Goal: Check status: Check status

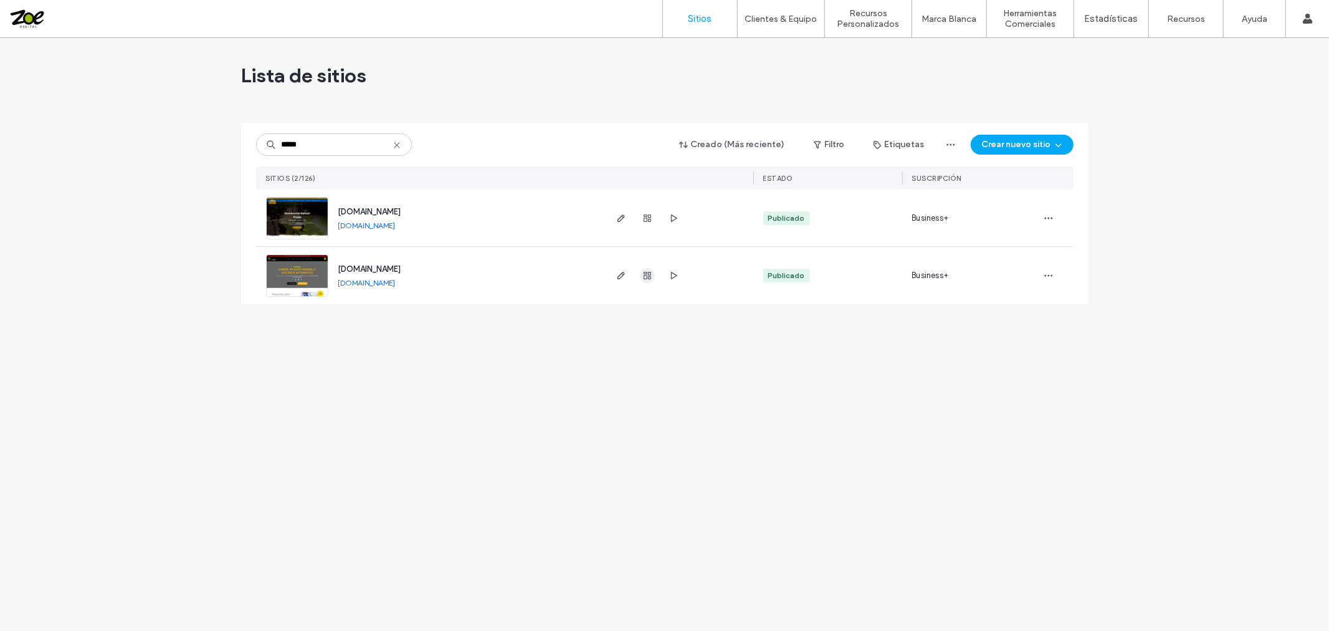
type input "*****"
click at [647, 277] on icon "button" at bounding box center [647, 275] width 10 height 10
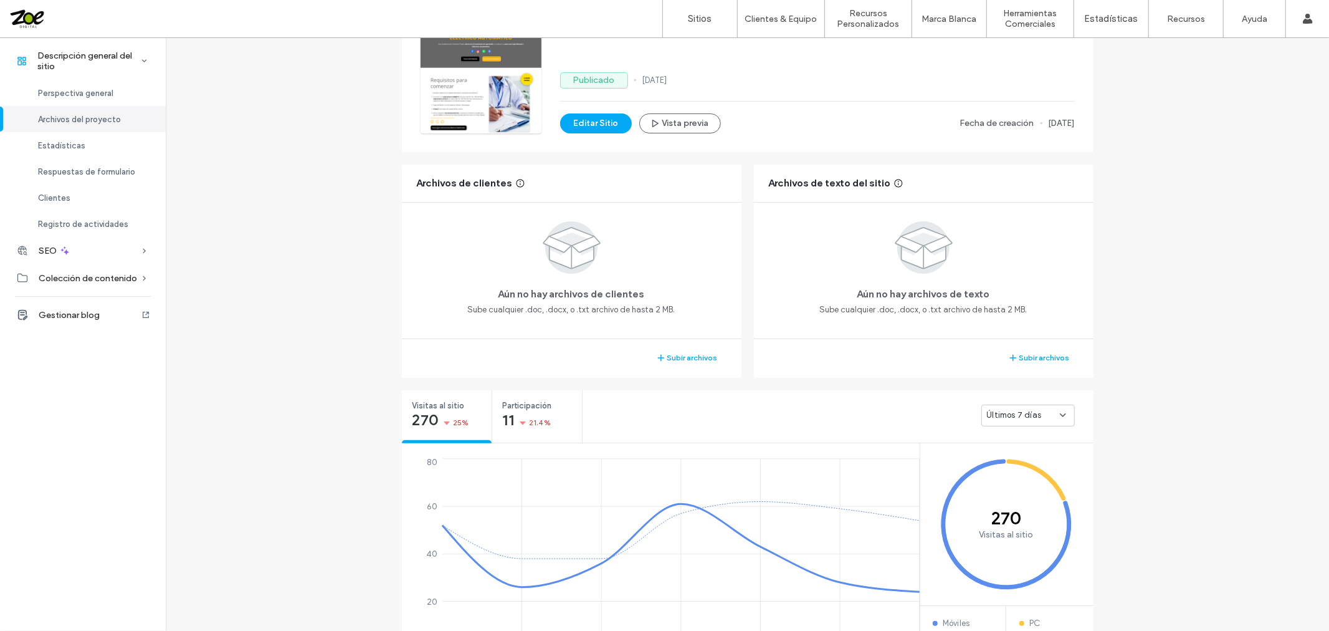
scroll to position [277, 0]
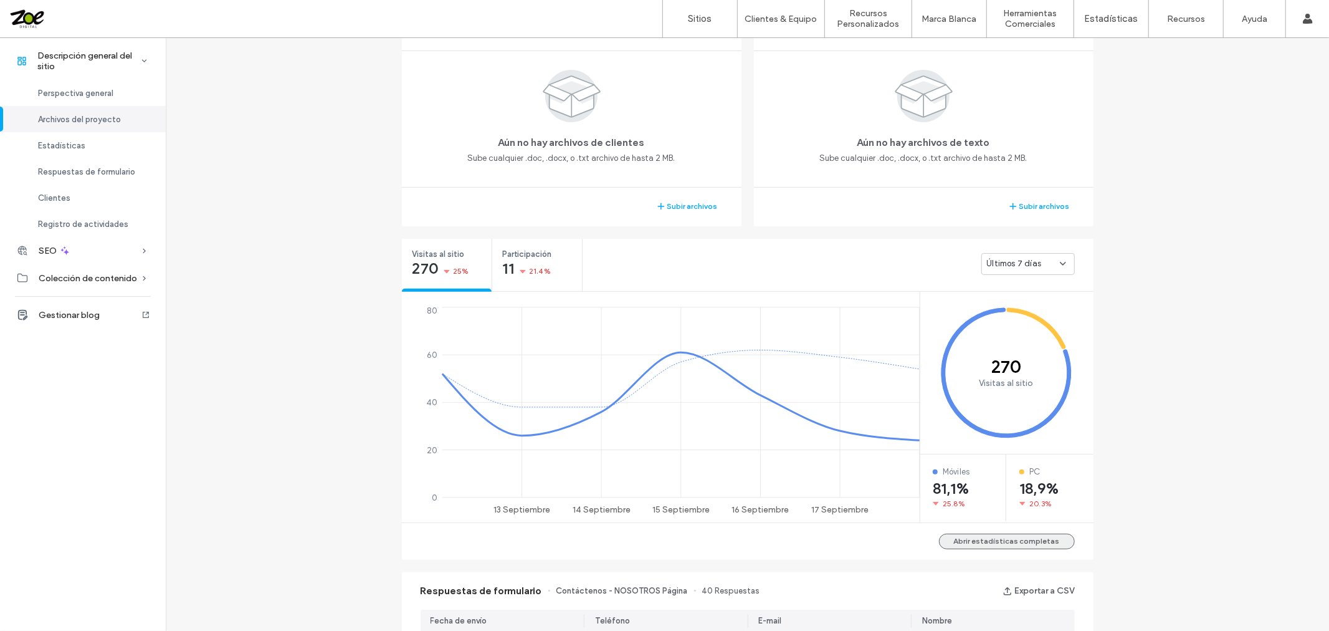
click at [1035, 537] on button "Abrir estadísticas completas" at bounding box center [1007, 541] width 136 height 16
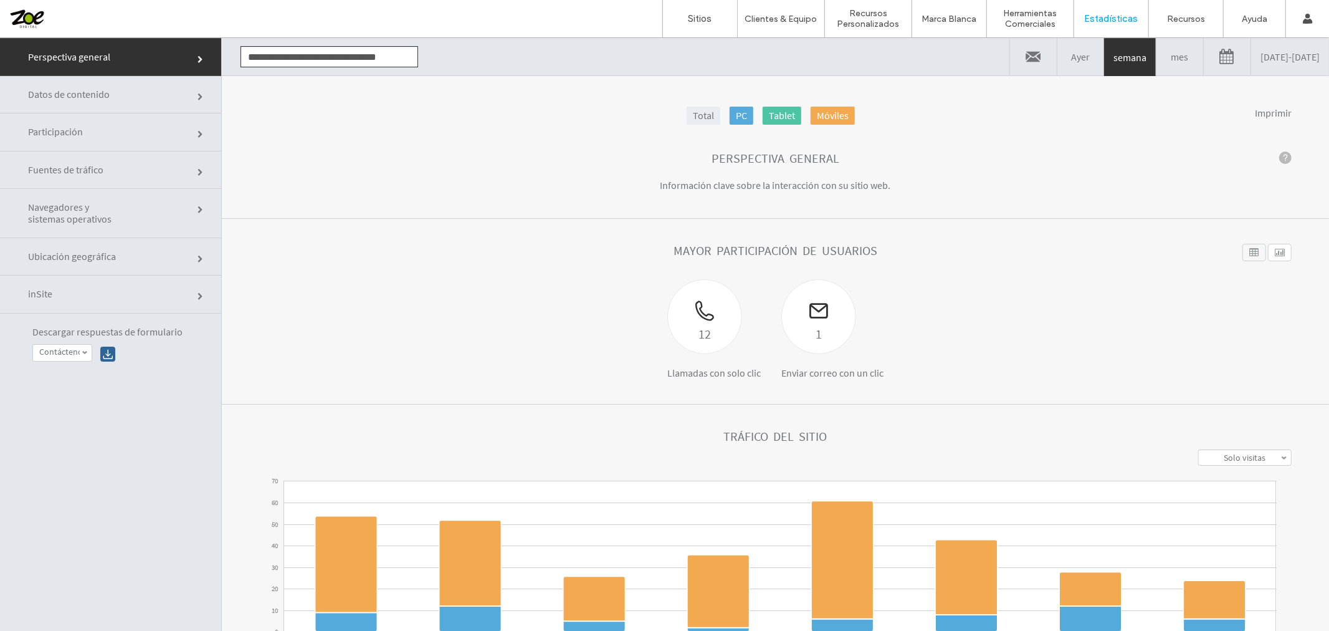
click at [1251, 65] on link "09/11/2025 - 09/18/2025" at bounding box center [1290, 55] width 78 height 37
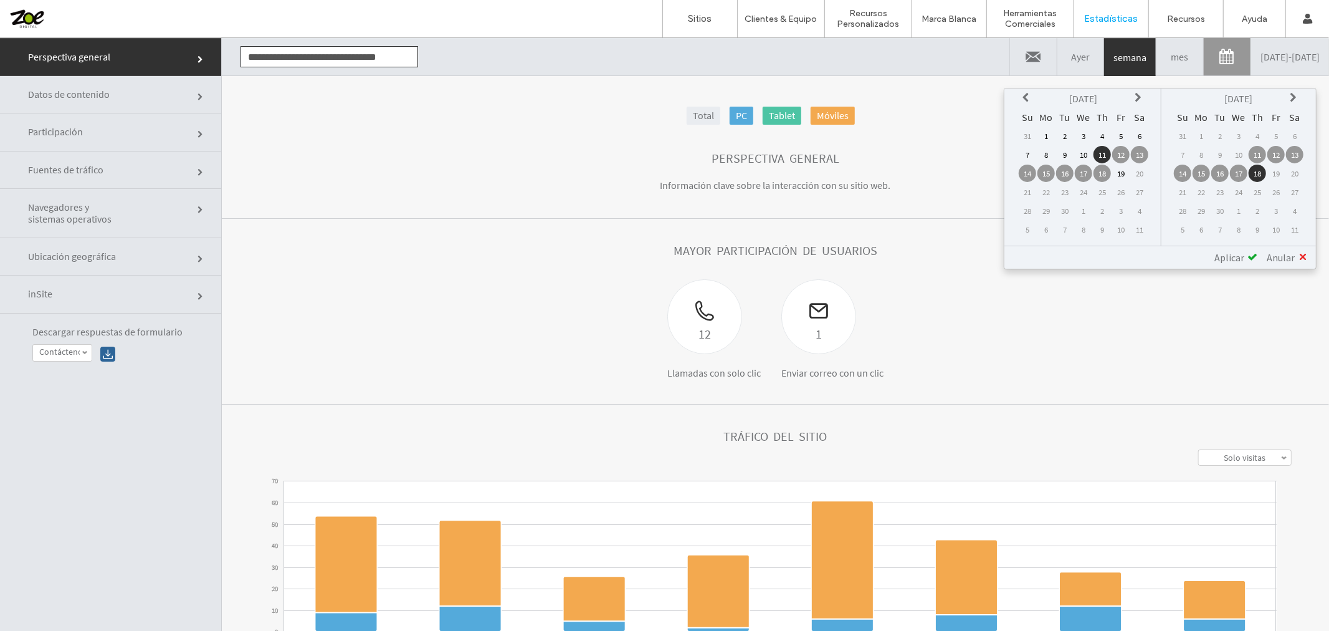
click at [1033, 93] on icon at bounding box center [1028, 97] width 10 height 10
click at [1074, 190] on td "19" at bounding box center [1064, 191] width 17 height 17
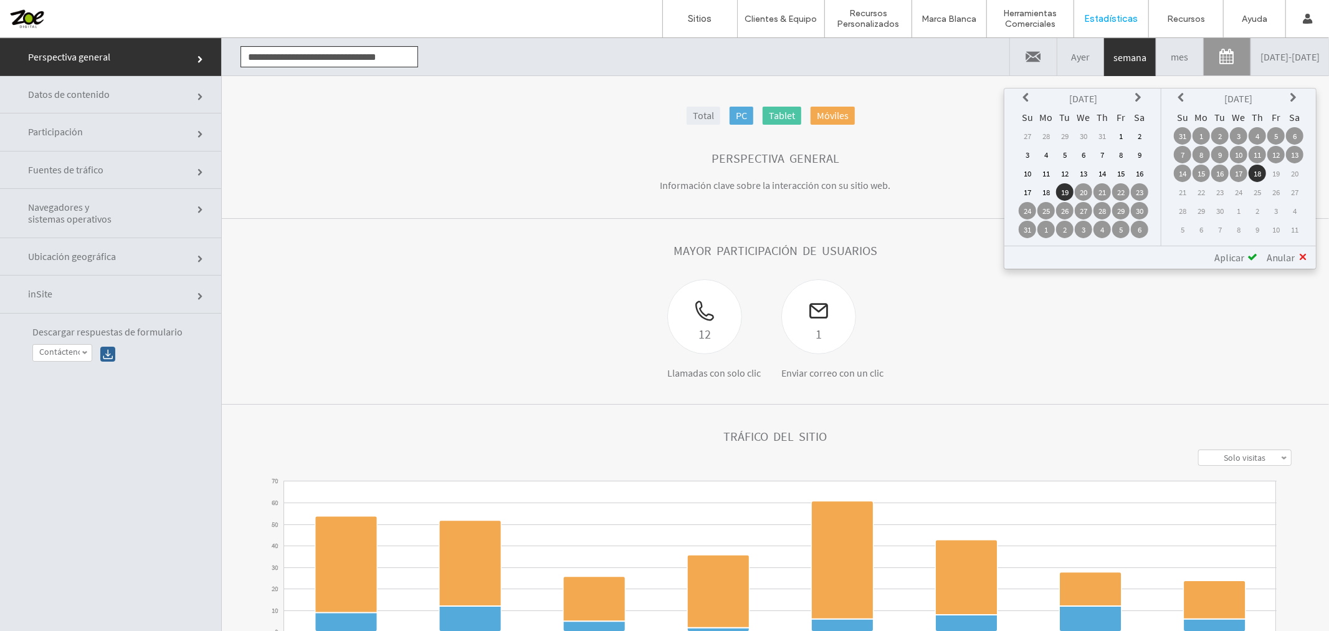
click at [1225, 251] on span "Aplicar" at bounding box center [1230, 257] width 30 height 12
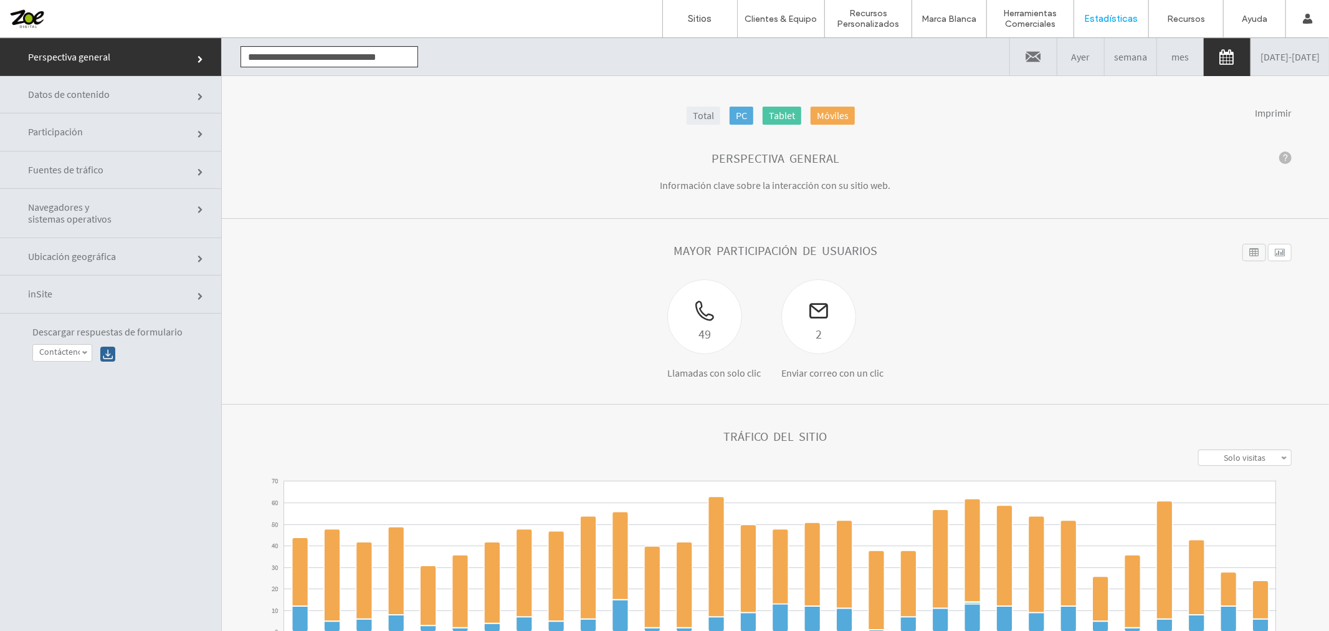
click at [134, 139] on link "Participación" at bounding box center [110, 131] width 221 height 37
